Goal: Task Accomplishment & Management: Complete application form

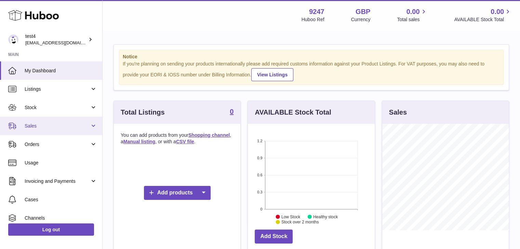
scroll to position [107, 127]
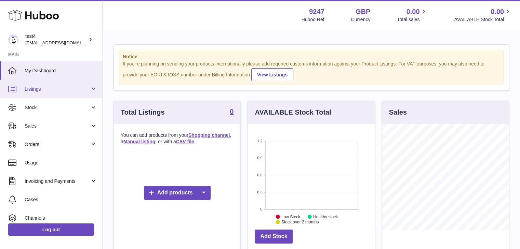
click at [57, 92] on span "Listings" at bounding box center [57, 89] width 65 height 6
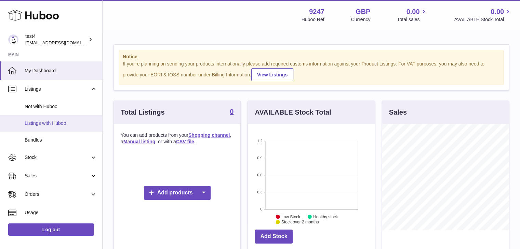
click at [57, 122] on span "Listings with Huboo" at bounding box center [61, 123] width 72 height 6
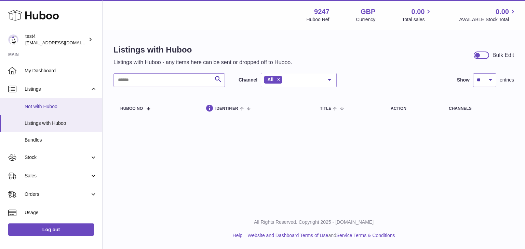
click at [60, 106] on span "Not with Huboo" at bounding box center [61, 107] width 72 height 6
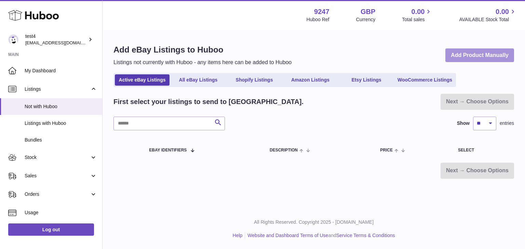
click at [473, 56] on link "Add Product Manually" at bounding box center [479, 56] width 69 height 14
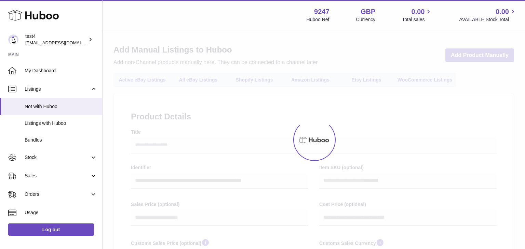
select select
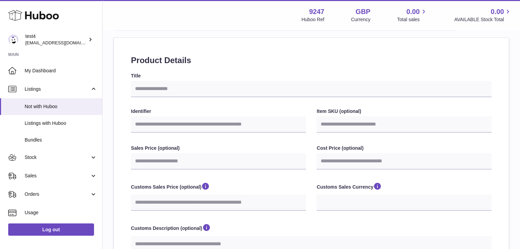
scroll to position [68, 0]
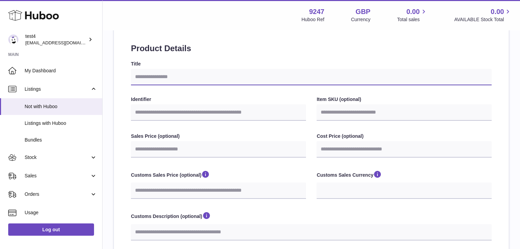
click at [179, 84] on input "Title" at bounding box center [311, 77] width 360 height 16
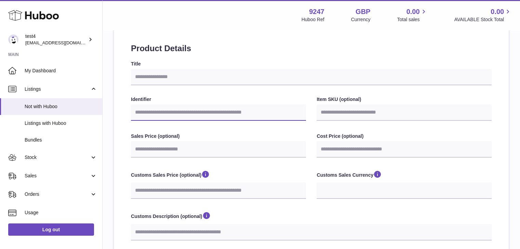
click at [175, 117] on input "Identifier" at bounding box center [218, 113] width 175 height 16
click at [353, 110] on input "Item SKU (optional)" at bounding box center [403, 113] width 175 height 16
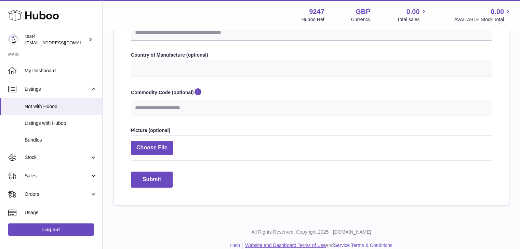
scroll to position [103, 0]
